Goal: Task Accomplishment & Management: Manage account settings

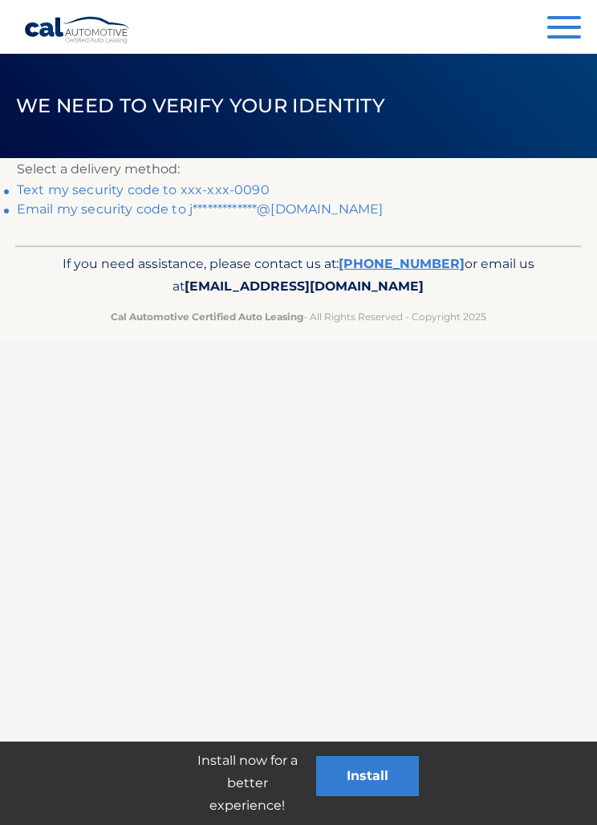
click at [233, 189] on link "Text my security code to xxx-xxx-0090" at bounding box center [143, 189] width 253 height 15
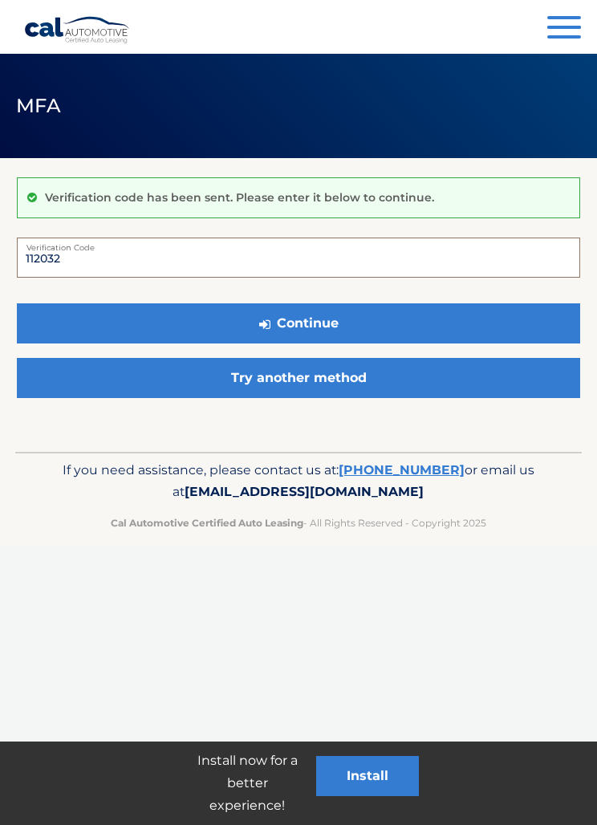
type input "112032"
click at [371, 317] on button "Continue" at bounding box center [298, 323] width 563 height 40
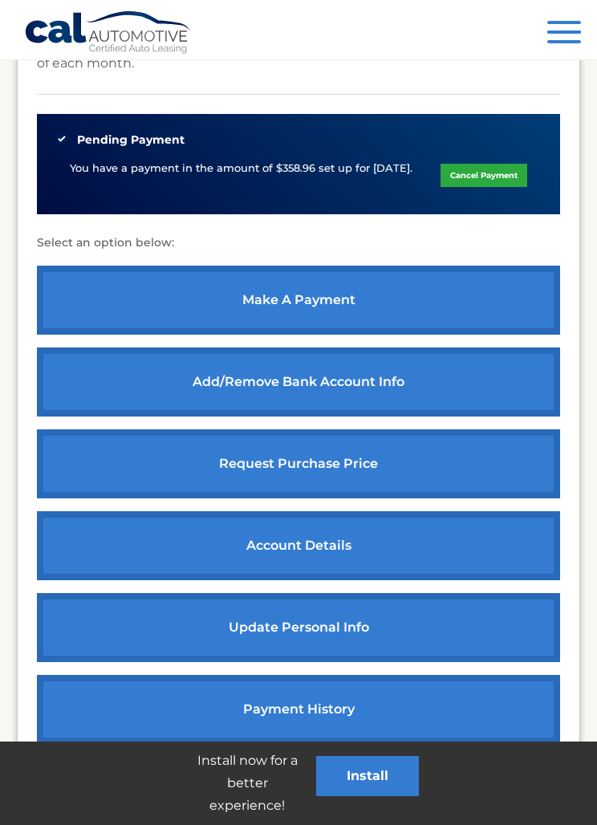
scroll to position [639, 0]
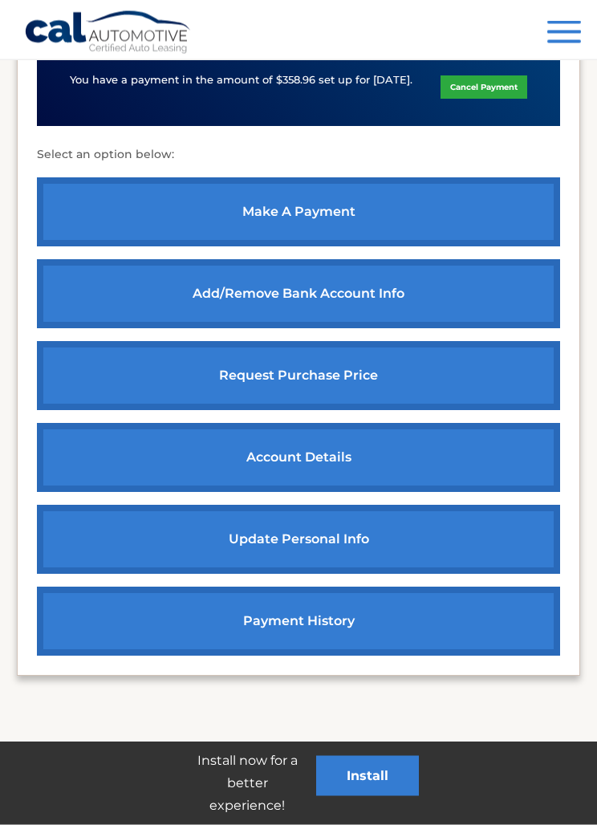
click at [351, 367] on link "request purchase price" at bounding box center [298, 376] width 523 height 69
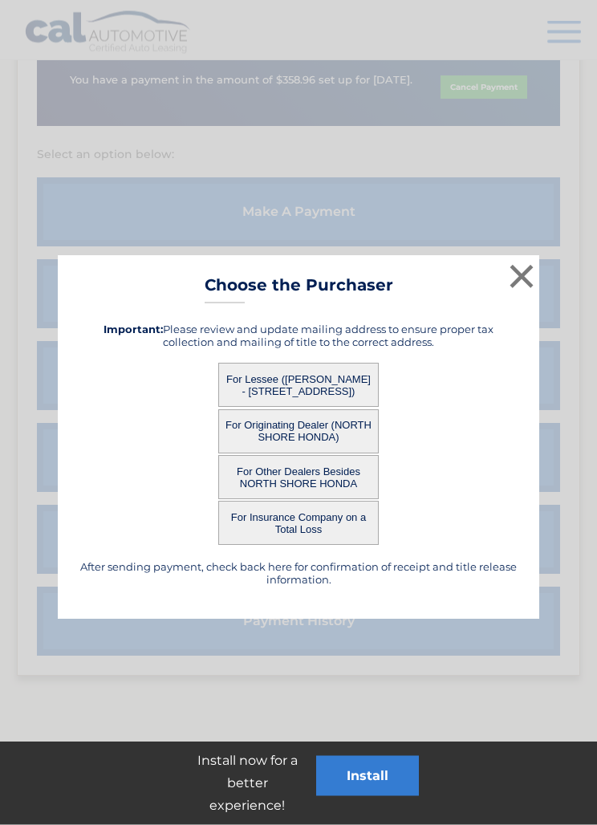
scroll to position [639, 0]
click at [327, 381] on button "For Lessee (JESSICA ALBANO - 4620 Oak Vista Ln, #102, PACE, FL 32571)" at bounding box center [298, 385] width 160 height 44
click at [302, 386] on button "For Lessee (JESSICA ALBANO - 4620 Oak Vista Ln, #102, PACE, FL 32571)" at bounding box center [298, 385] width 160 height 44
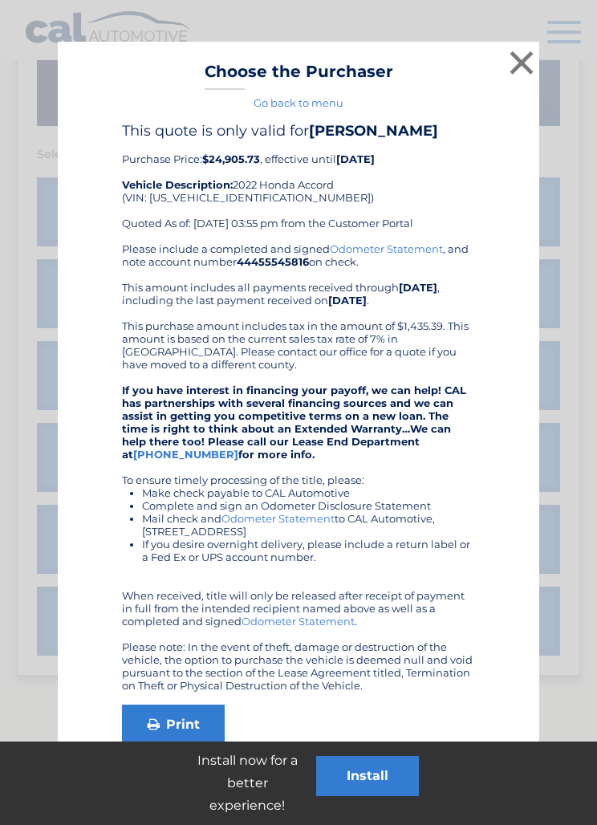
click at [522, 67] on button "×" at bounding box center [521, 63] width 32 height 32
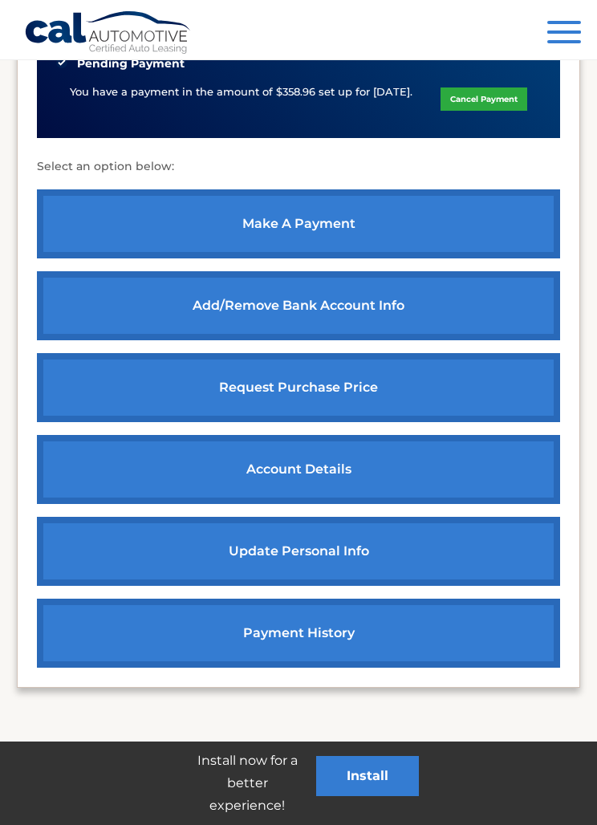
scroll to position [627, 0]
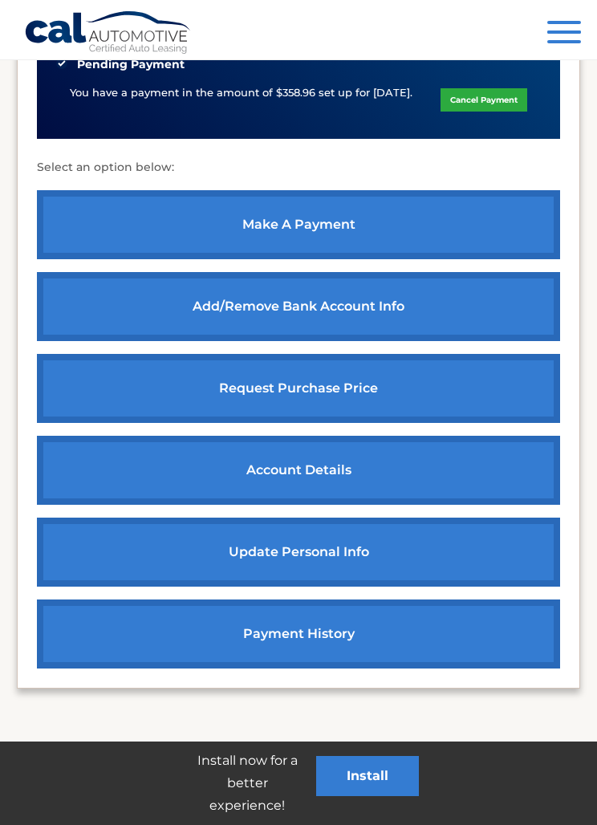
click at [436, 457] on link "account details" at bounding box center [298, 470] width 523 height 69
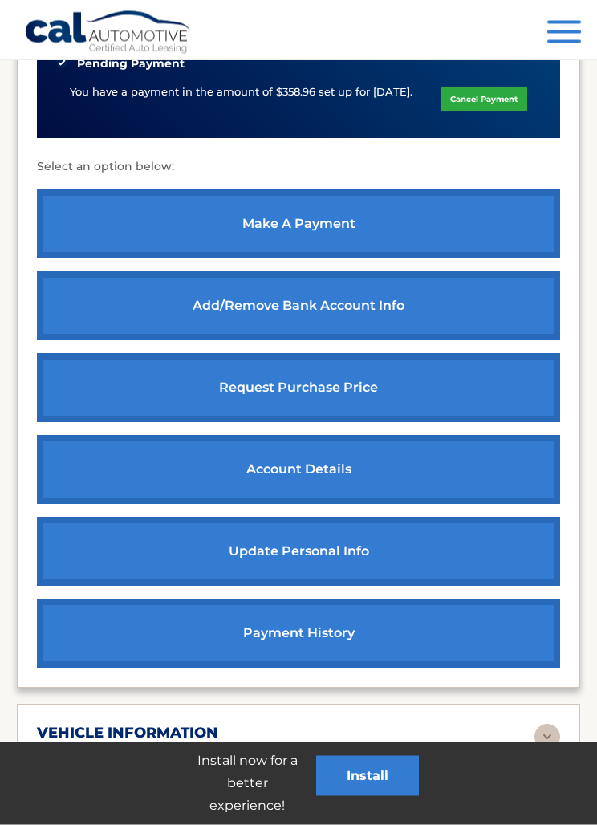
scroll to position [659, 0]
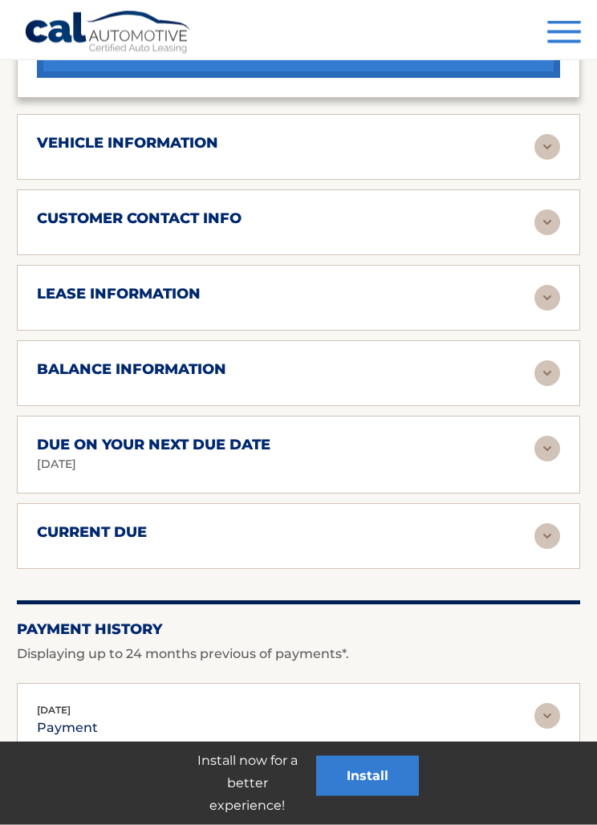
click at [547, 296] on img at bounding box center [547, 299] width 26 height 26
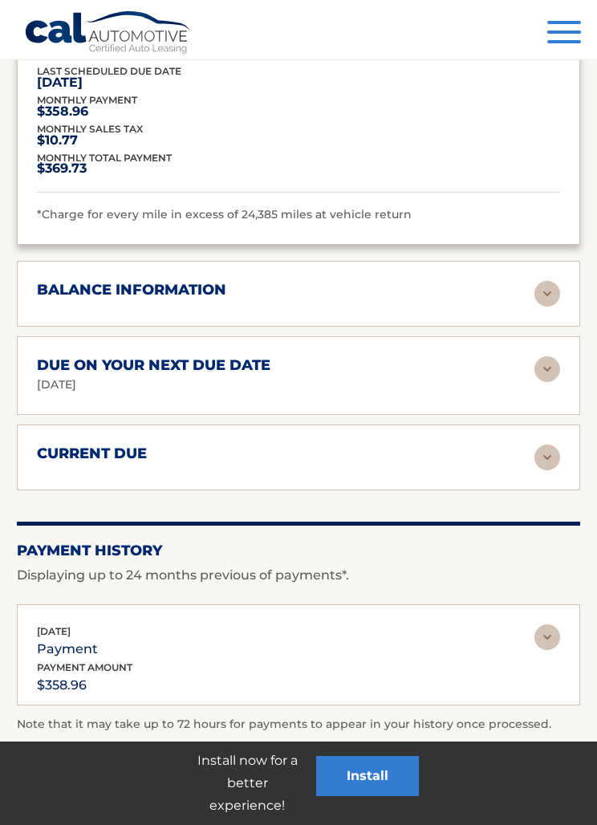
scroll to position [1663, 0]
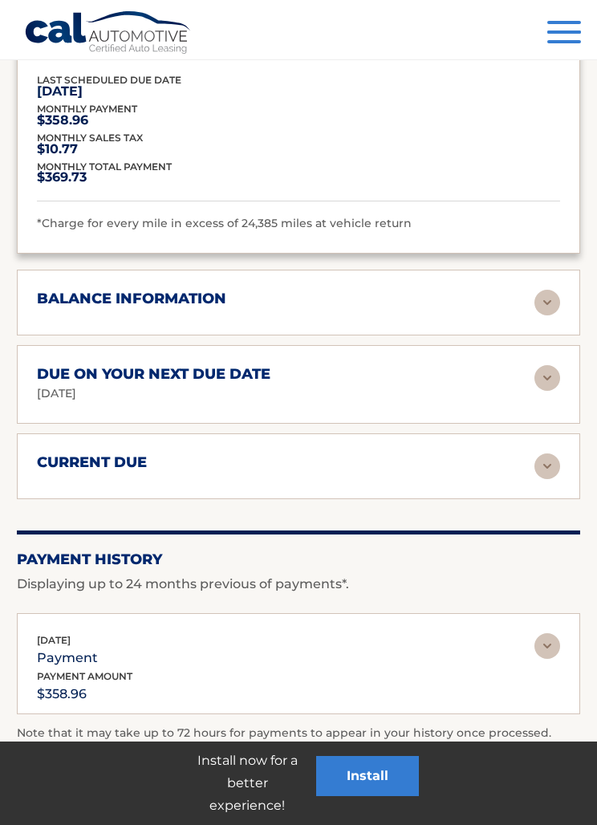
click at [547, 290] on img at bounding box center [547, 303] width 26 height 26
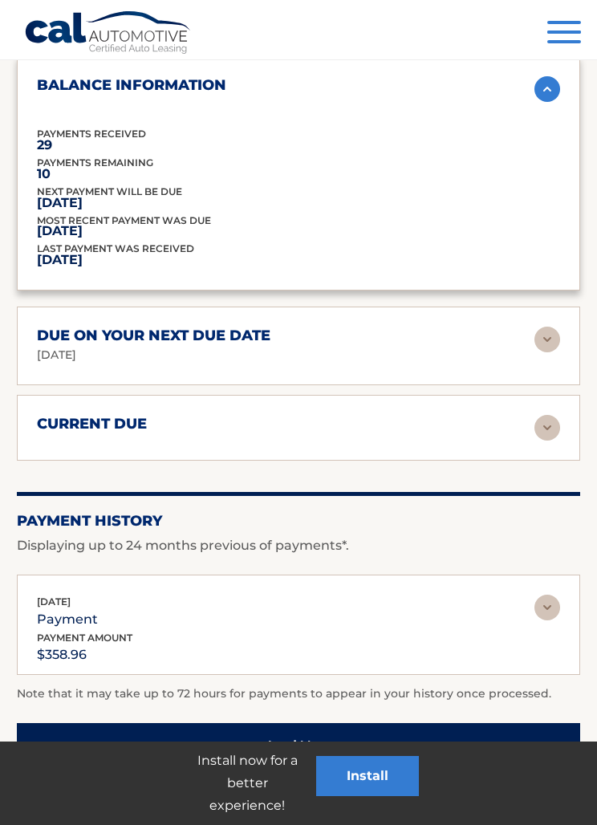
scroll to position [1913, 0]
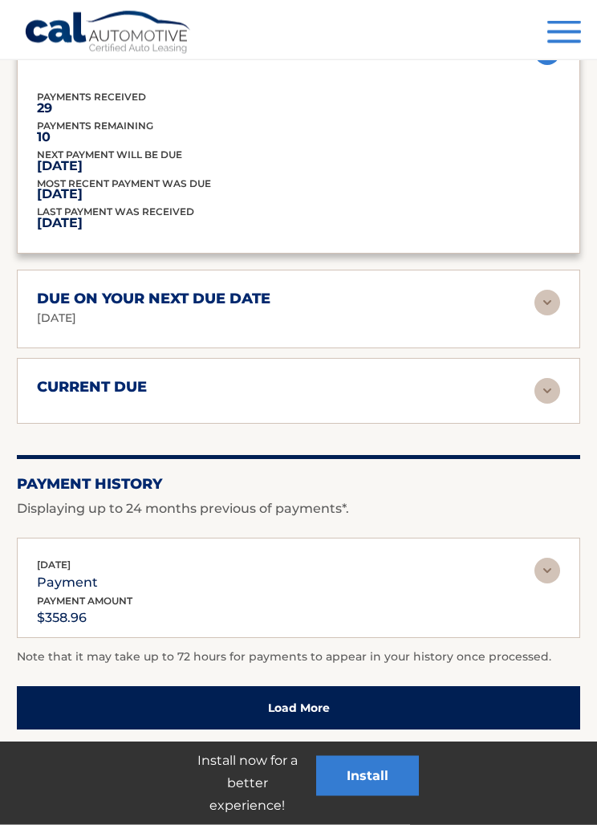
click at [539, 379] on img at bounding box center [547, 392] width 26 height 26
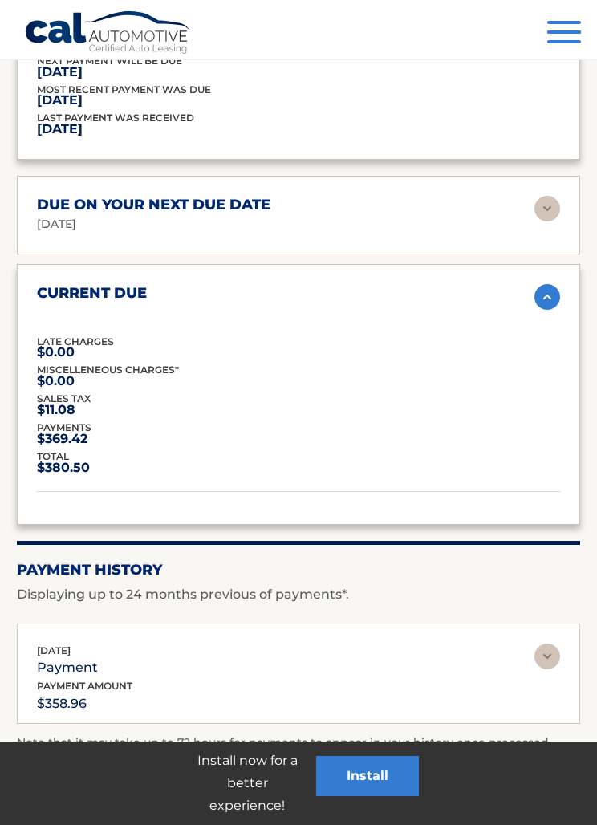
scroll to position [2089, 0]
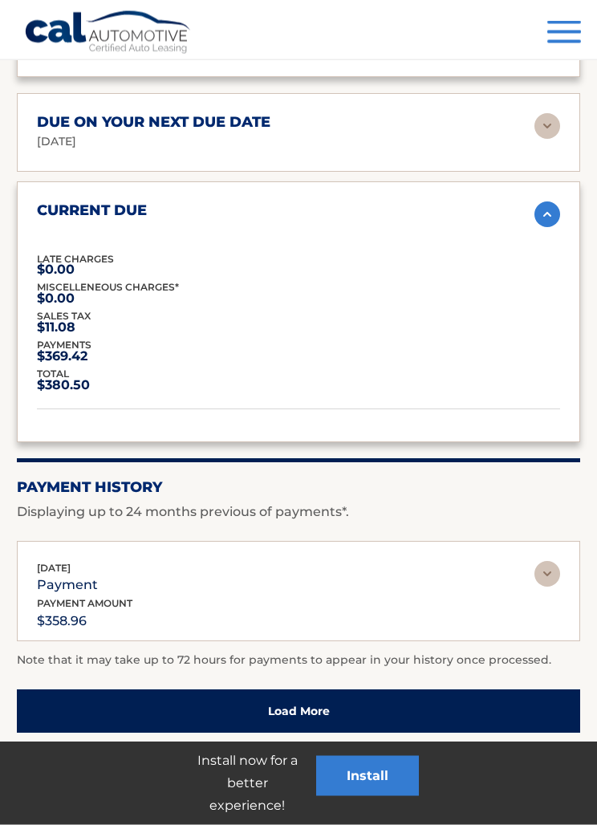
click at [539, 562] on img at bounding box center [547, 575] width 26 height 26
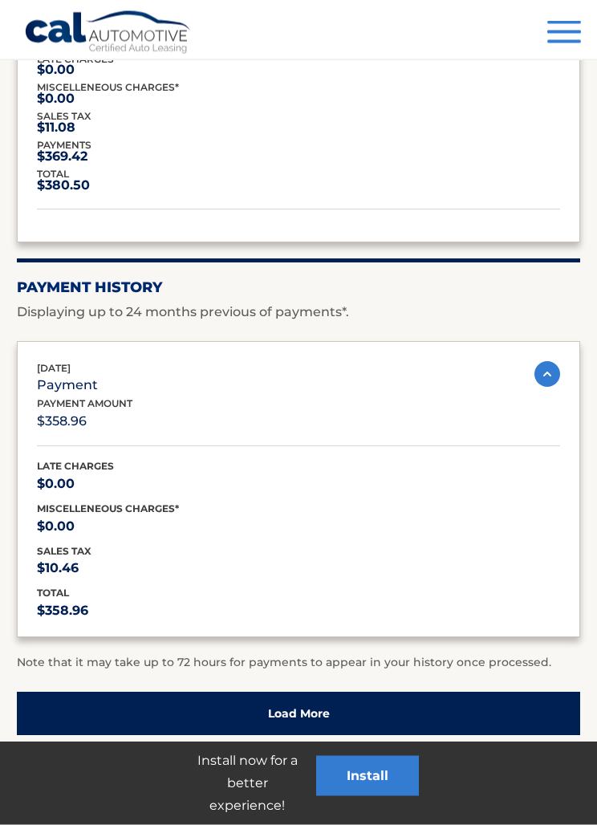
scroll to position [2289, 0]
